Goal: Check status: Check status

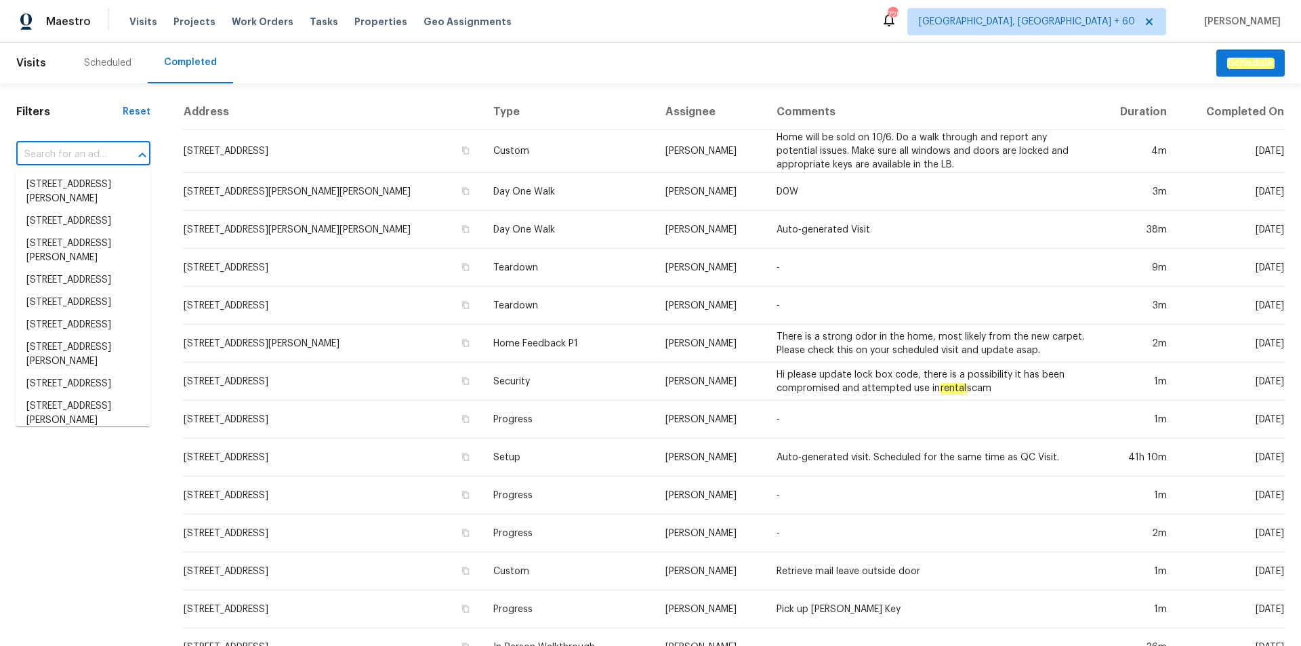
click at [84, 153] on input "text" at bounding box center [64, 154] width 96 height 21
paste input "[STREET_ADDRESS][PERSON_NAME]"
type input "[STREET_ADDRESS][PERSON_NAME]"
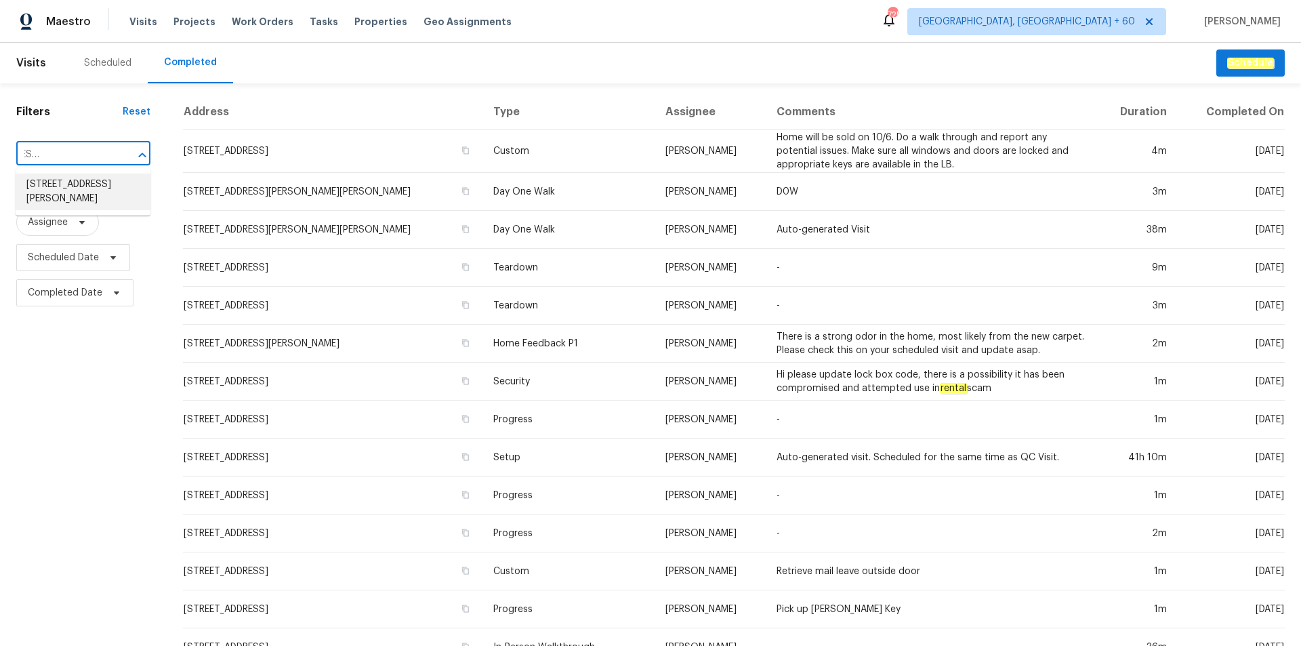
click at [82, 192] on li "[STREET_ADDRESS][PERSON_NAME]" at bounding box center [83, 191] width 135 height 37
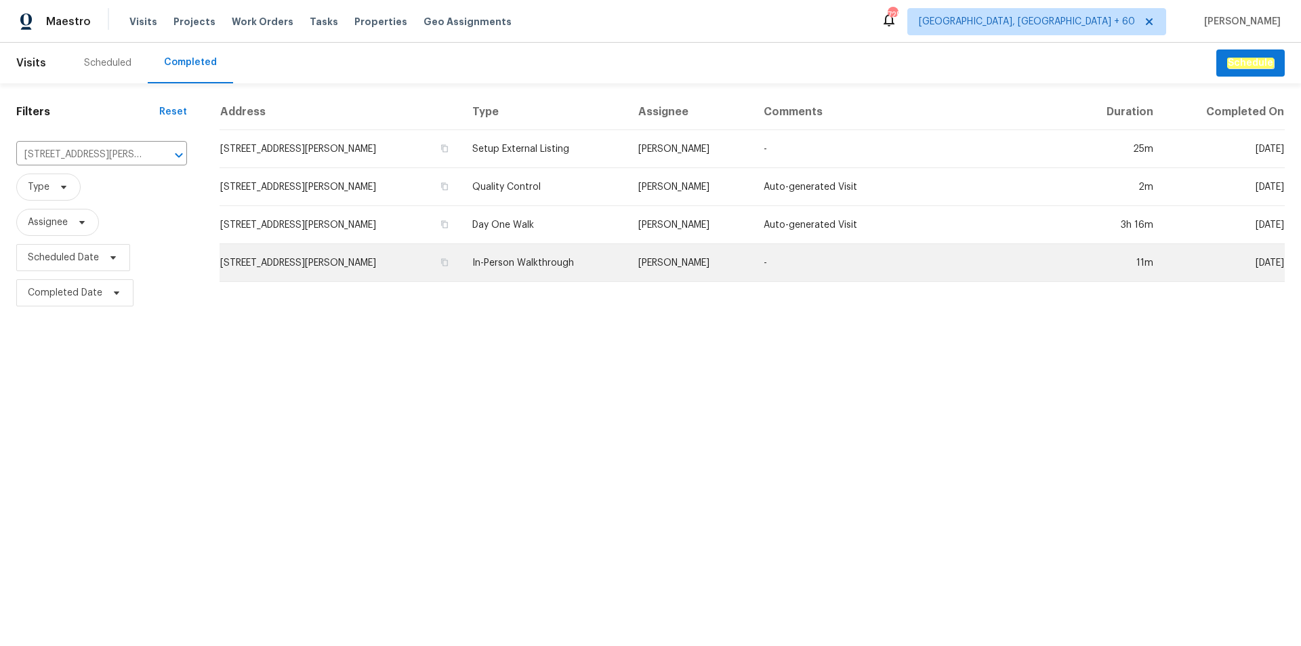
click at [546, 253] on td "In-Person Walkthrough" at bounding box center [545, 263] width 166 height 38
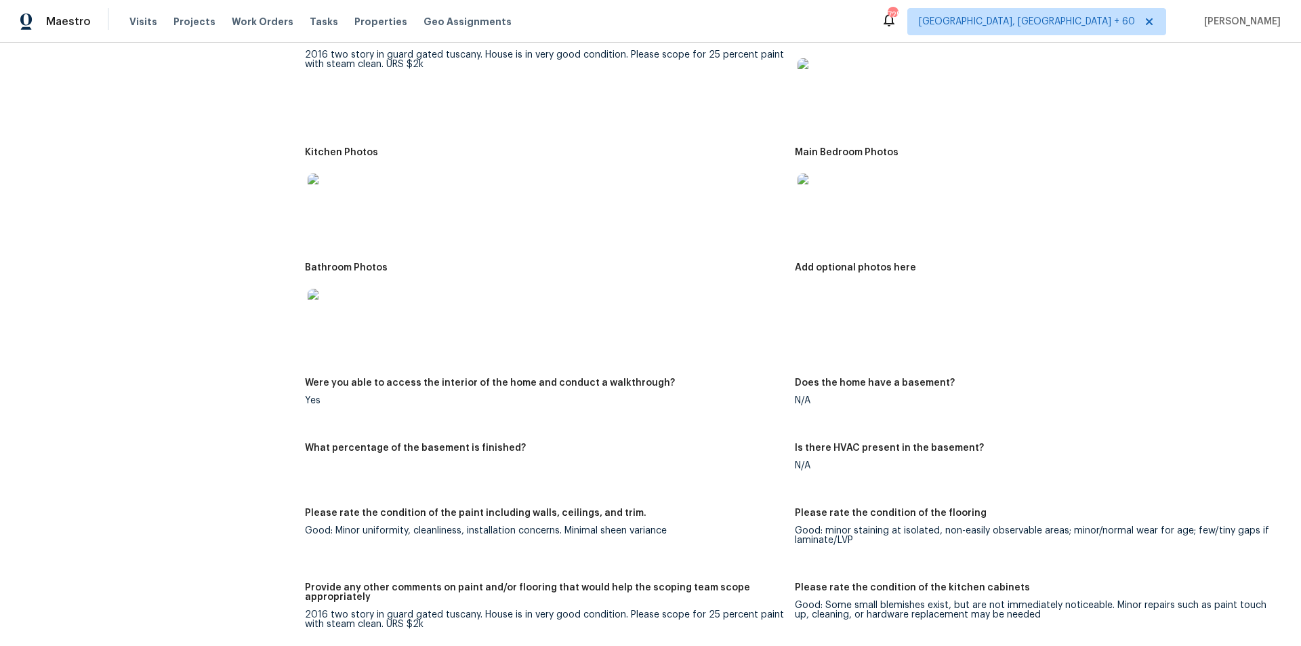
scroll to position [1220, 0]
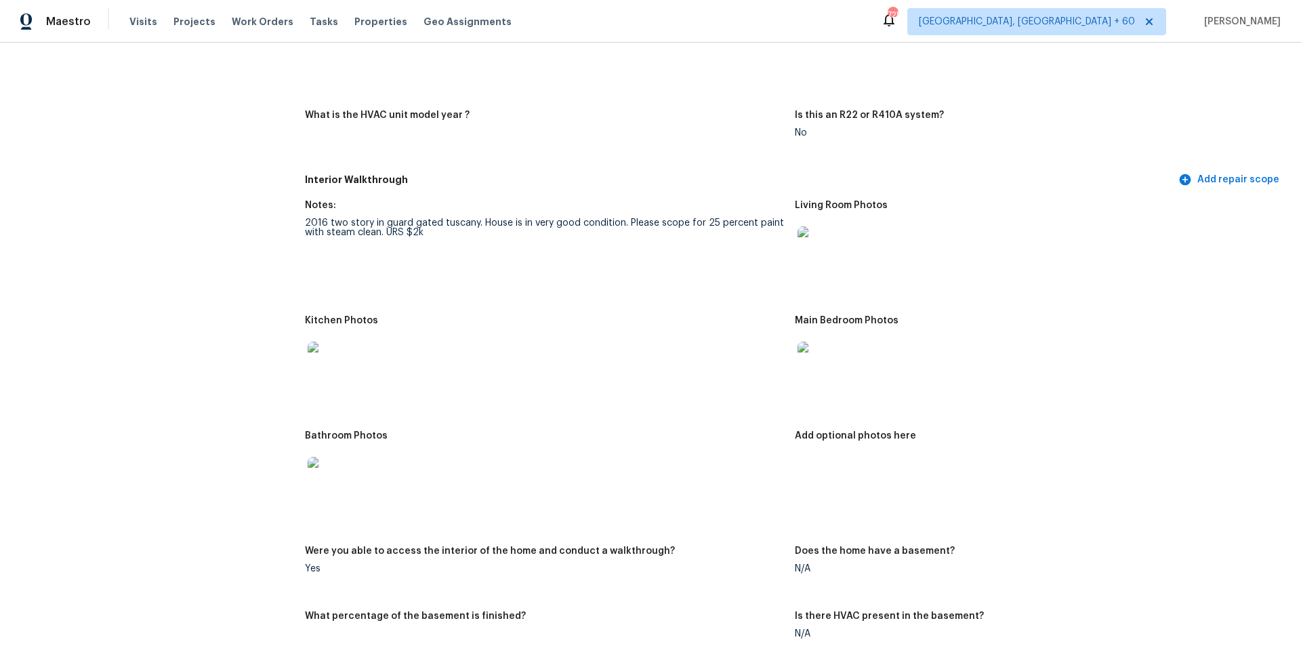
click at [815, 226] on img at bounding box center [819, 247] width 43 height 43
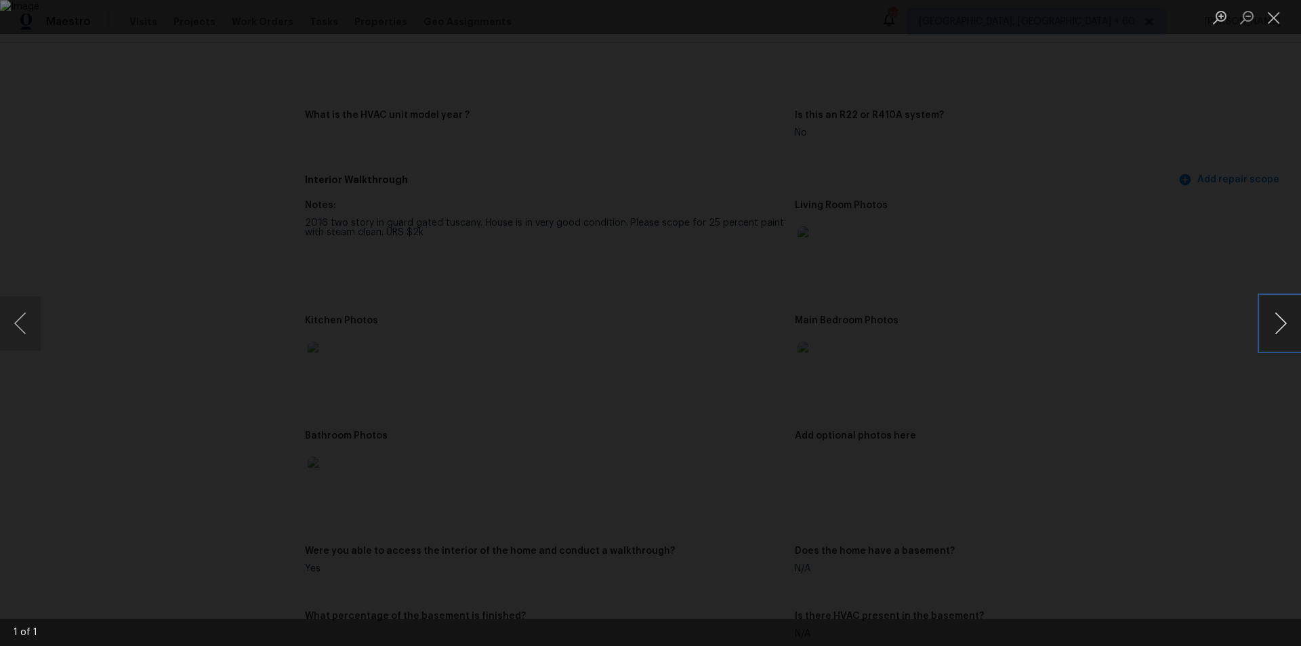
click at [1271, 310] on button "Next image" at bounding box center [1281, 323] width 41 height 54
click at [1290, 323] on button "Next image" at bounding box center [1281, 323] width 41 height 54
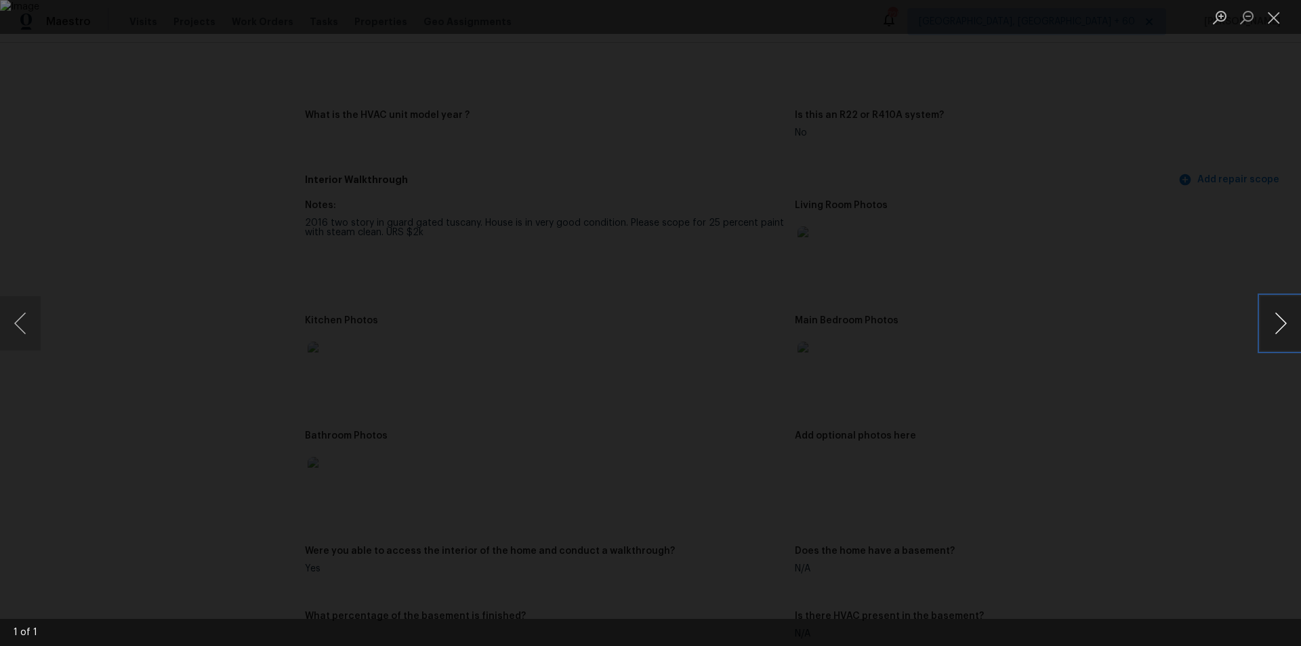
click at [1290, 323] on button "Next image" at bounding box center [1281, 323] width 41 height 54
click at [1185, 283] on div "Lightbox" at bounding box center [650, 323] width 1301 height 646
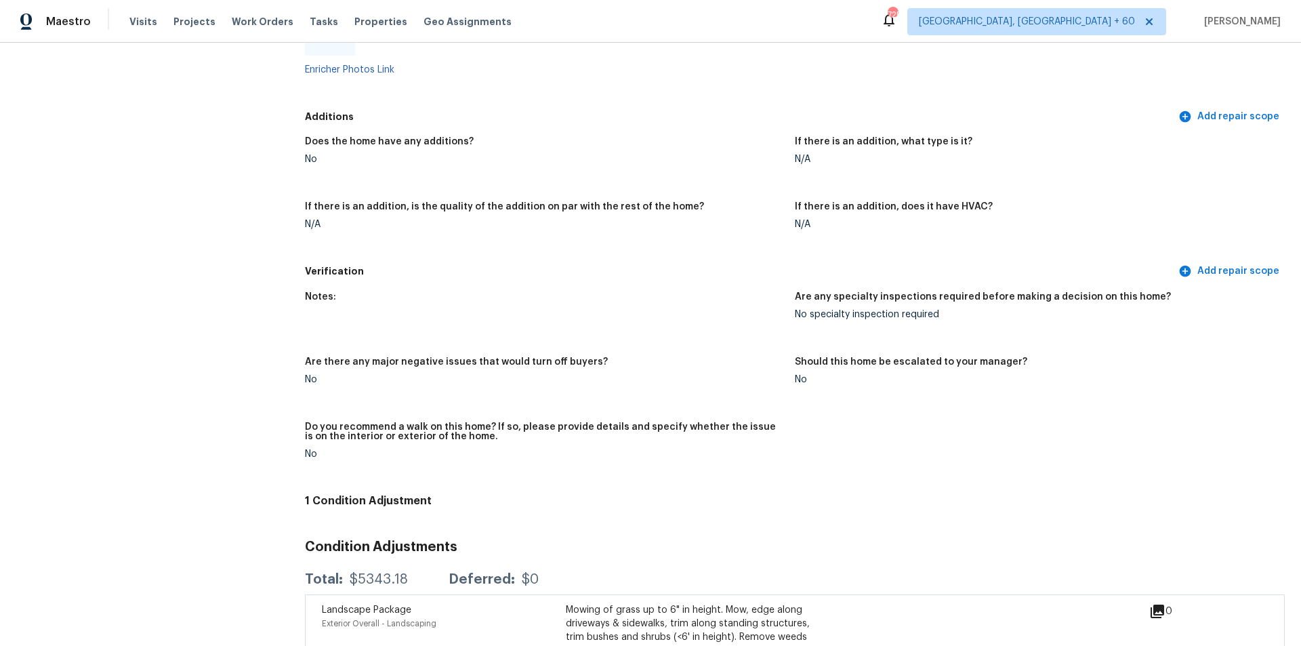
scroll to position [2640, 0]
